Goal: Information Seeking & Learning: Learn about a topic

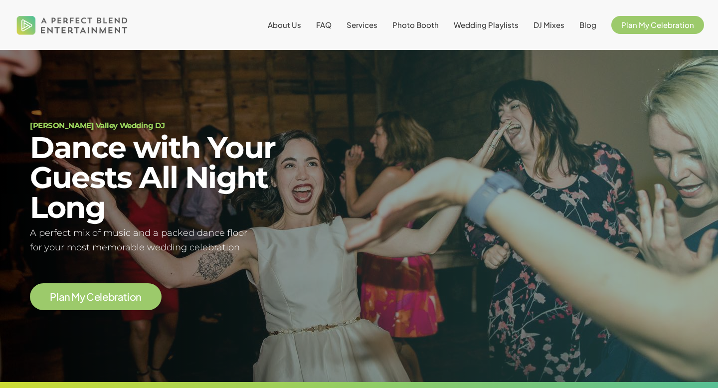
scroll to position [36, 0]
click at [323, 29] on span "FAQ" at bounding box center [323, 24] width 15 height 9
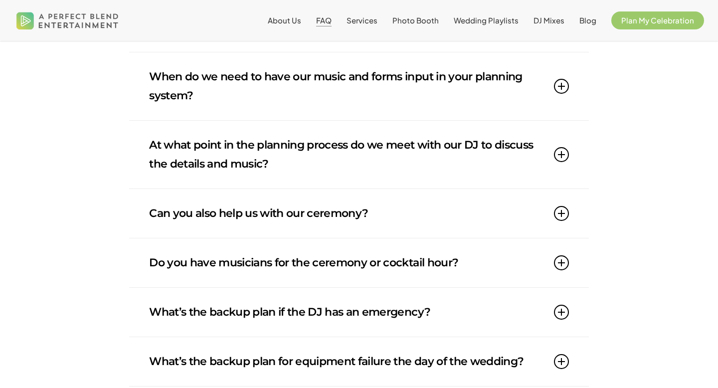
scroll to position [667, 0]
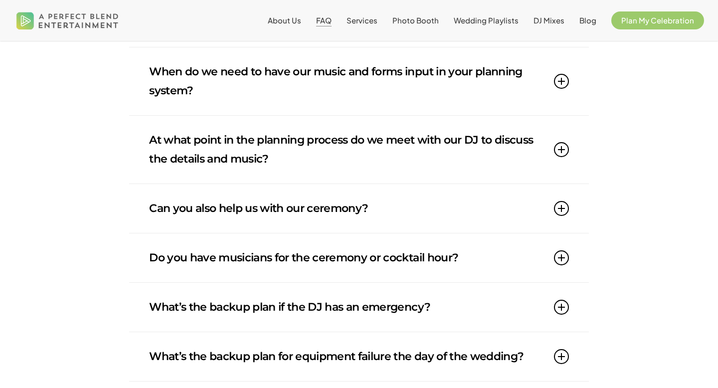
click at [295, 223] on link "Can you also help us with our ceremony?" at bounding box center [359, 208] width 420 height 49
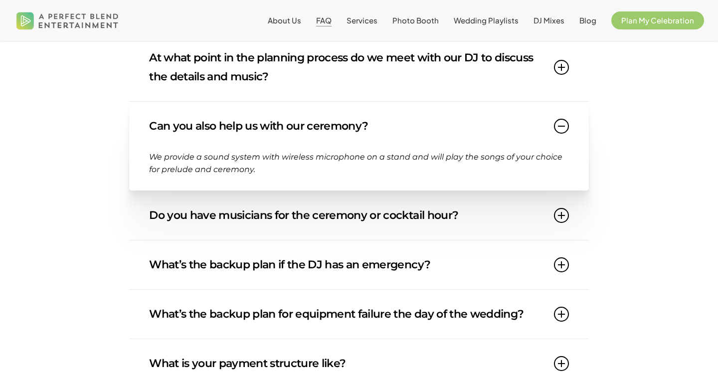
scroll to position [749, 0]
click at [295, 223] on link "Do you have musicians for the ceremony or cocktail hour?" at bounding box center [359, 215] width 420 height 49
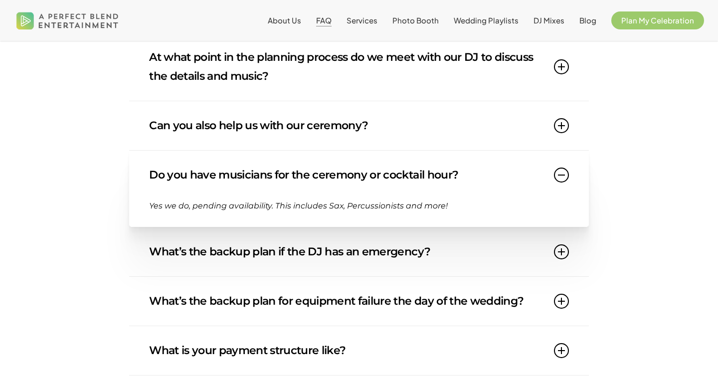
click at [230, 183] on link "Do you have musicians for the ceremony or cocktail hour?" at bounding box center [359, 175] width 420 height 49
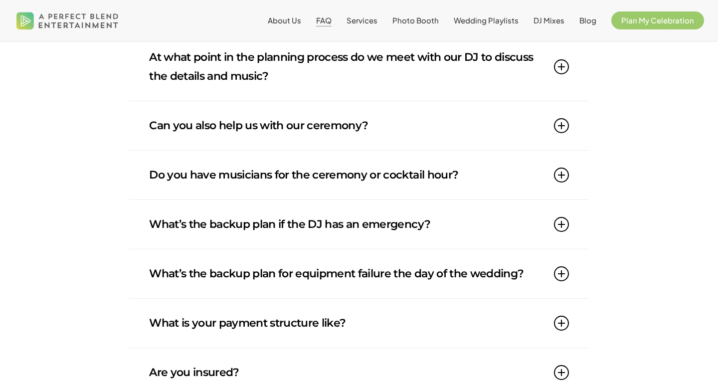
click at [284, 150] on link "Can you also help us with our ceremony?" at bounding box center [359, 125] width 420 height 49
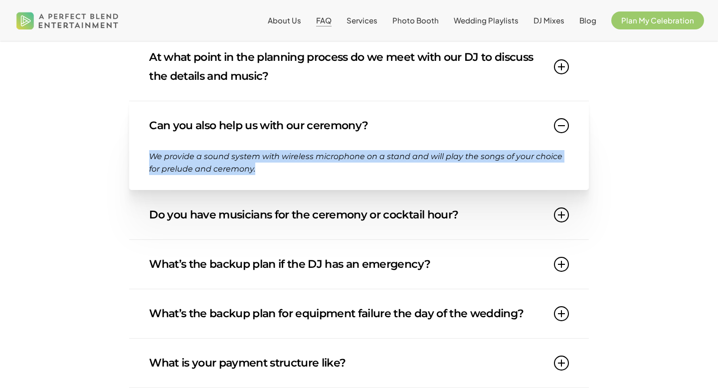
drag, startPoint x: 257, startPoint y: 189, endPoint x: 149, endPoint y: 180, distance: 108.1
click at [149, 176] on p "We provide a sound system with wireless microphone on a stand and will play the…" at bounding box center [359, 162] width 420 height 25
copy span "We provide a sound system with wireless microphone on a stand and will play the…"
